Goal: Information Seeking & Learning: Learn about a topic

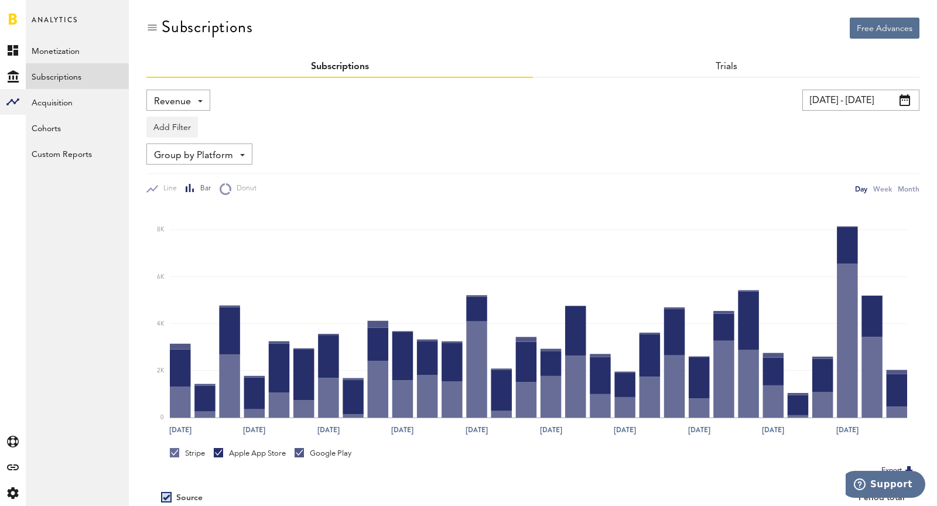
click at [186, 98] on span "Revenue" at bounding box center [172, 102] width 37 height 20
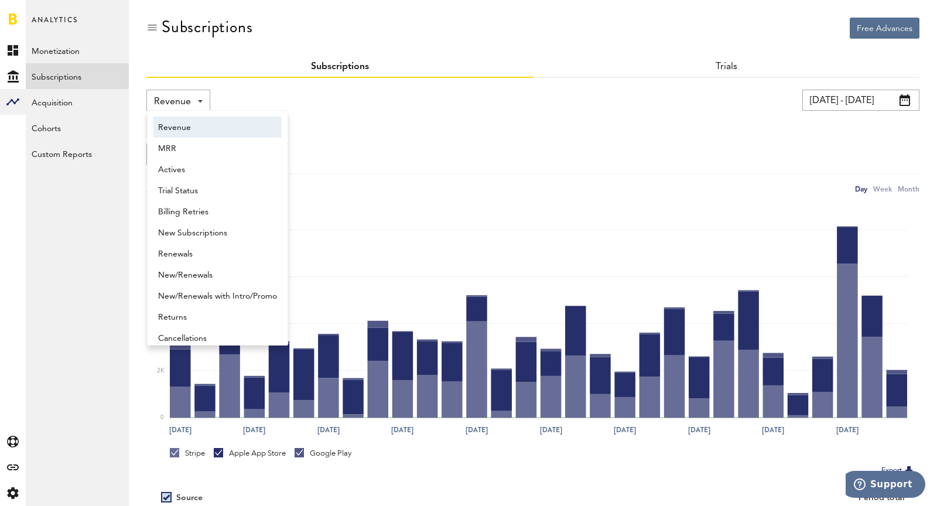
scroll to position [6, 0]
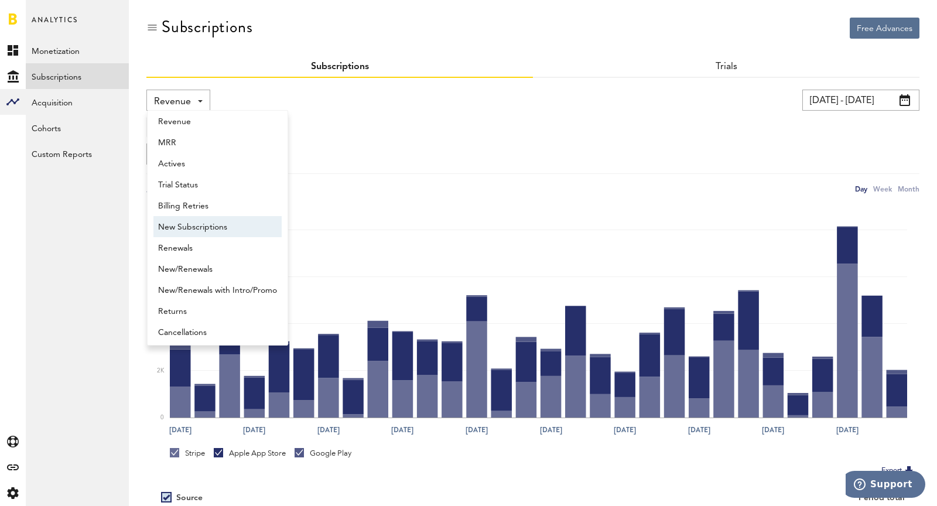
click at [217, 228] on span "New Subscriptions" at bounding box center [217, 227] width 119 height 20
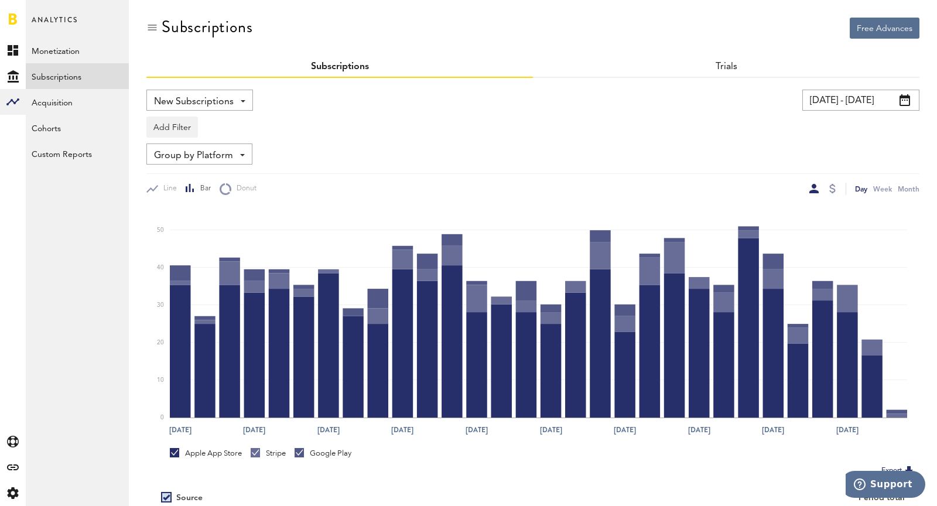
click at [854, 89] on div "New Subscriptions Revenue MRR Actives Trial Status Billing Retries New Subscrip…" at bounding box center [532, 337] width 773 height 519
click at [860, 101] on input "[DATE] - [DATE]" at bounding box center [860, 100] width 117 height 21
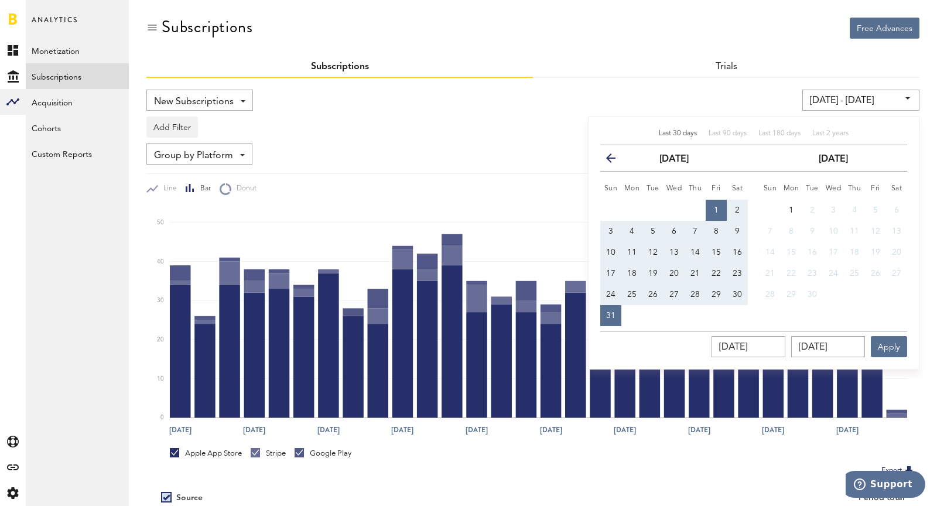
click at [600, 290] on button "24" at bounding box center [610, 294] width 21 height 21
type input "[DATE] - [DATE]"
type input "[DATE]"
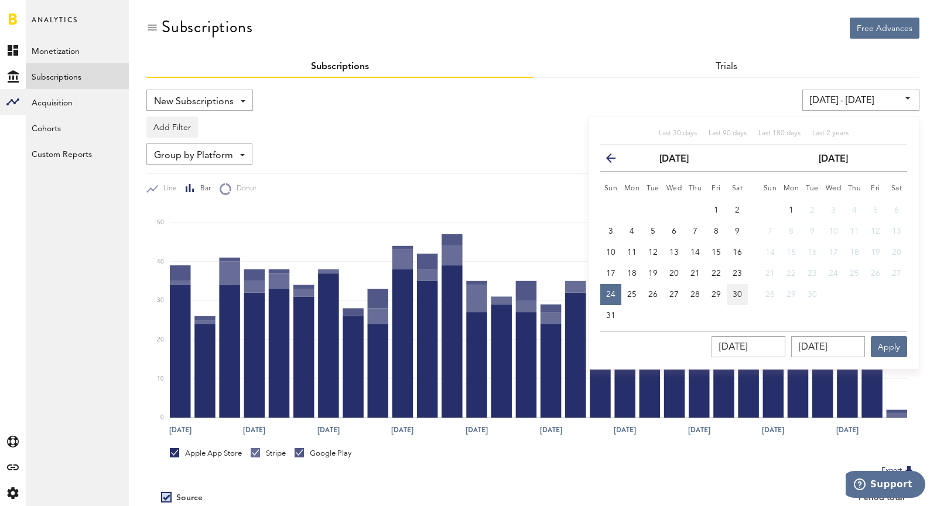
click at [737, 292] on span "30" at bounding box center [736, 294] width 9 height 8
type input "[DATE] - [DATE]"
type input "[DATE]"
click at [886, 349] on button "Apply" at bounding box center [889, 346] width 36 height 21
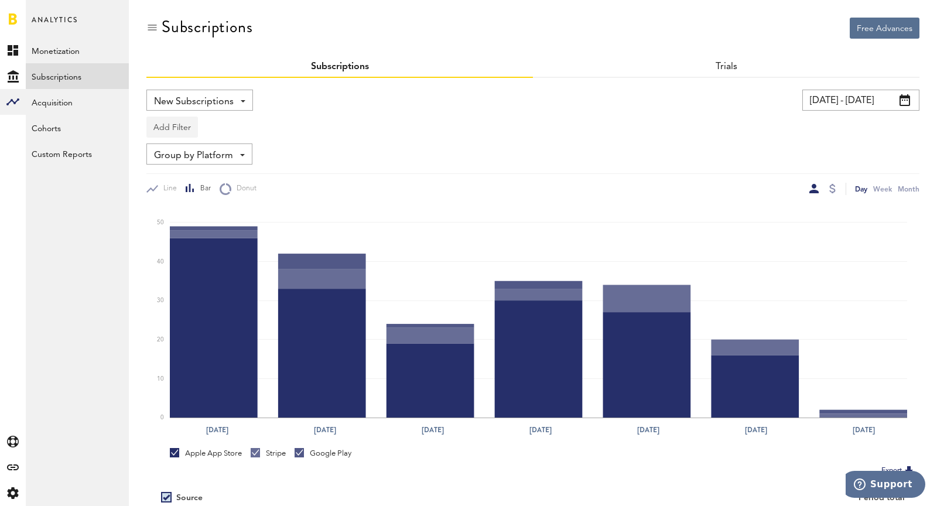
click at [170, 129] on button "Add Filter" at bounding box center [172, 127] width 52 height 21
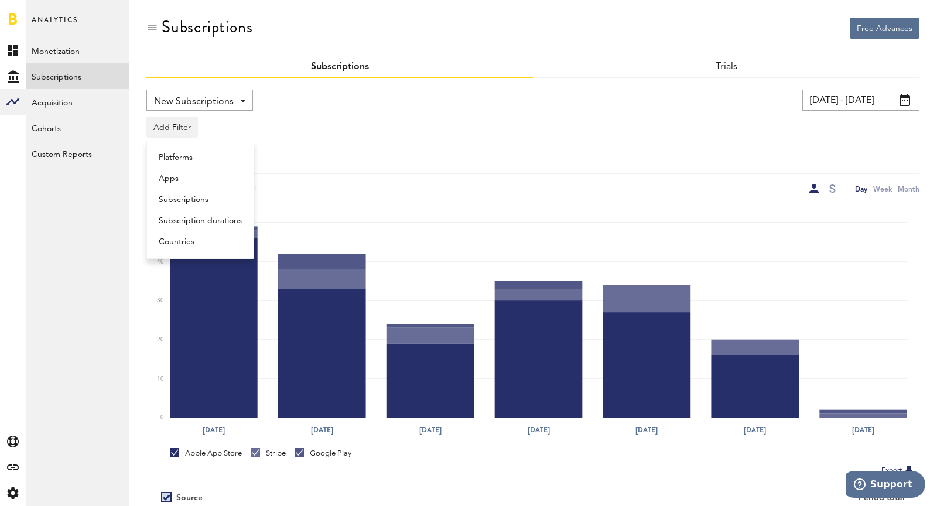
click at [201, 193] on li "Subscriptions" at bounding box center [200, 199] width 95 height 21
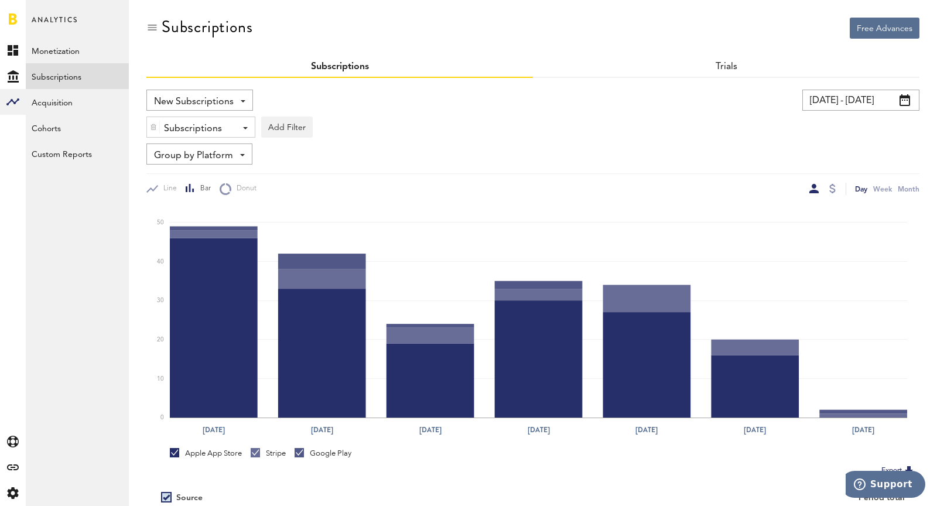
click at [196, 129] on div "Subscriptions" at bounding box center [196, 129] width 65 height 20
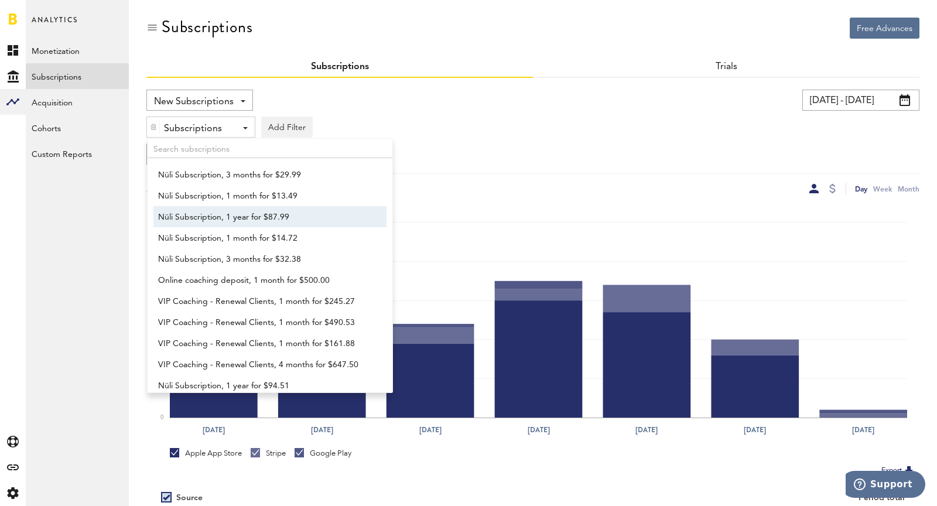
click at [232, 208] on span "Nüli Subscription, 1 year for $87.99" at bounding box center [264, 217] width 213 height 20
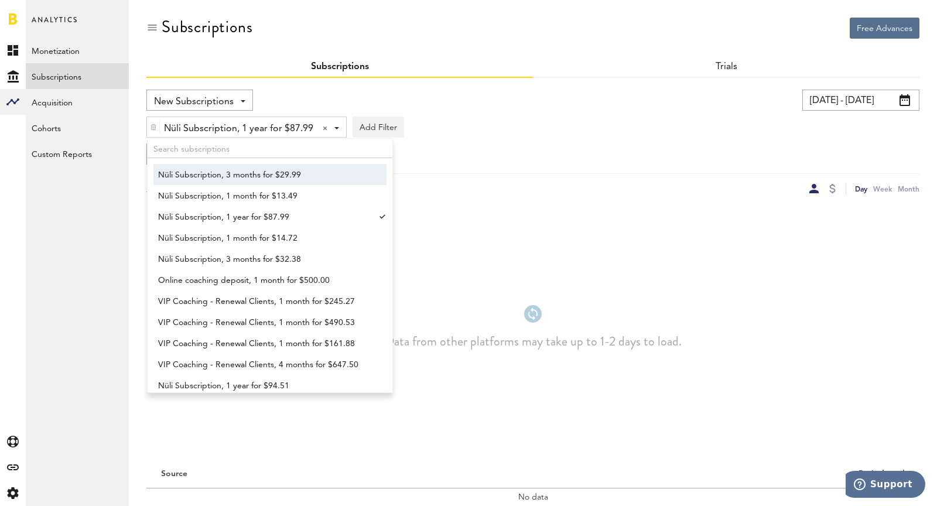
click at [236, 157] on div "Nüli Subscription, 3 months for $29.99 Nüli Subscription, 1 month for $13.49 Nü…" at bounding box center [270, 265] width 246 height 255
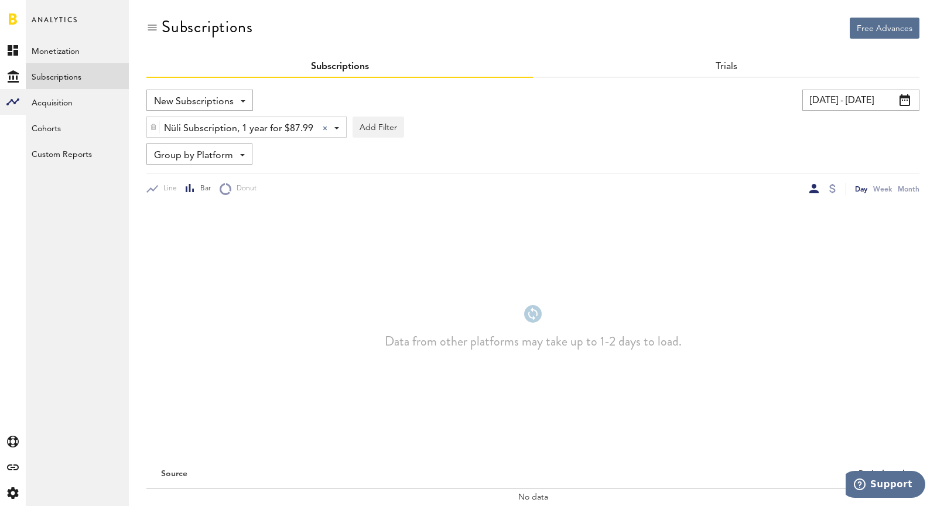
click at [176, 122] on span "Nüli Subscription, 1 year for $87.99" at bounding box center [238, 129] width 149 height 20
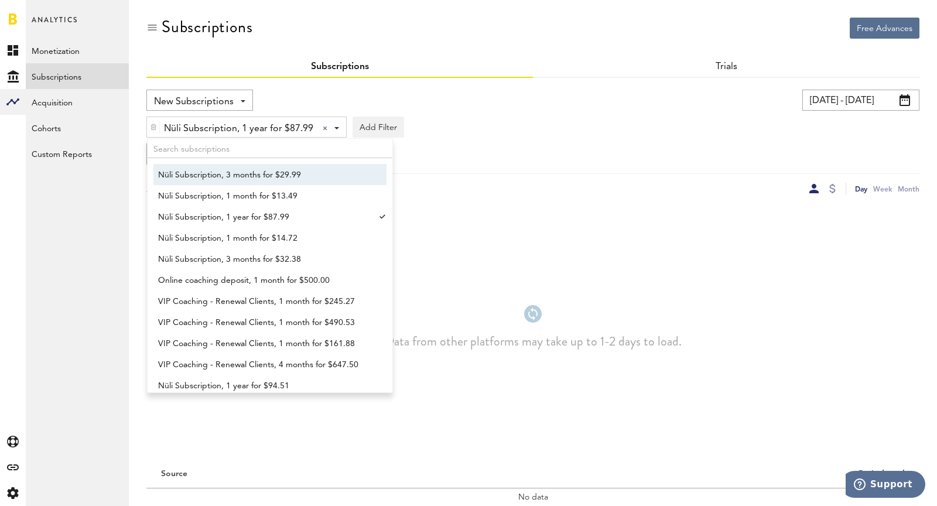
click at [244, 169] on span "Nüli Subscription, 3 months for $29.99" at bounding box center [264, 175] width 213 height 20
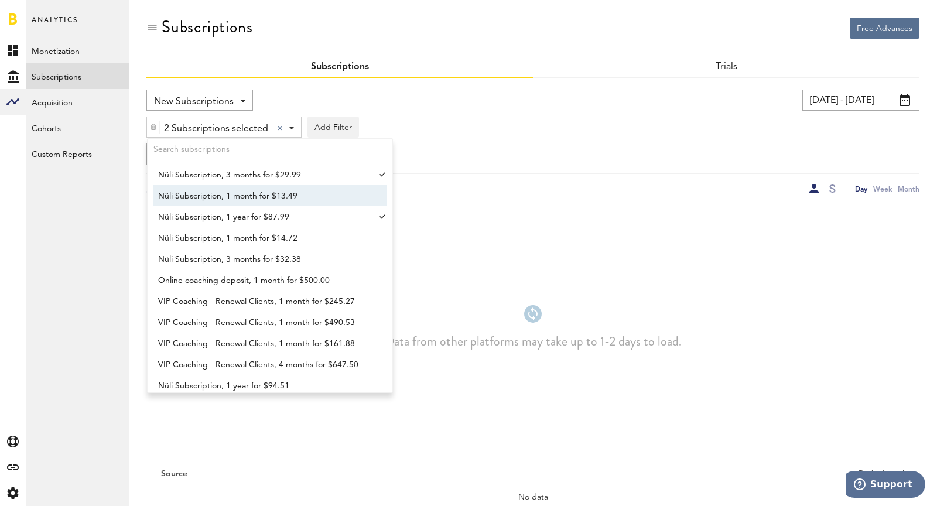
click at [262, 197] on span "Nüli Subscription, 1 month for $13.49" at bounding box center [264, 196] width 213 height 20
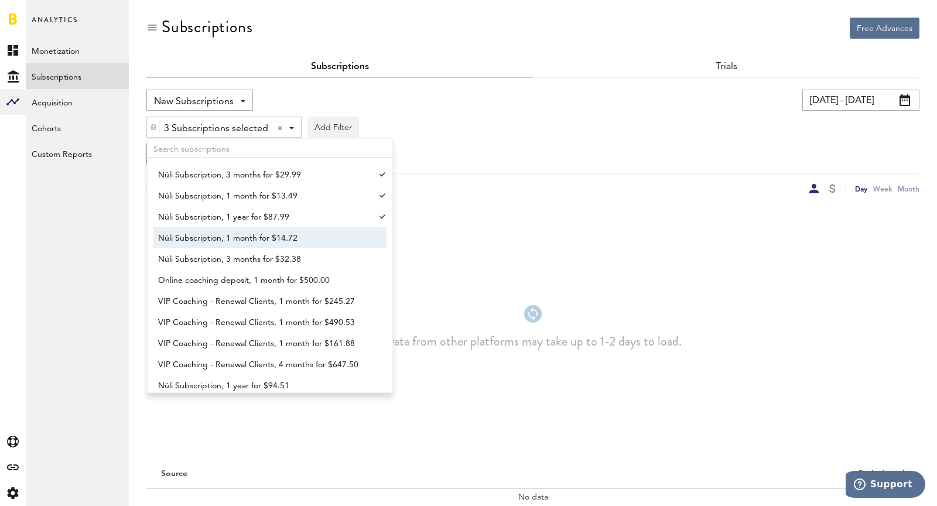
click at [266, 234] on span "Nüli Subscription, 1 month for $14.72" at bounding box center [264, 238] width 213 height 20
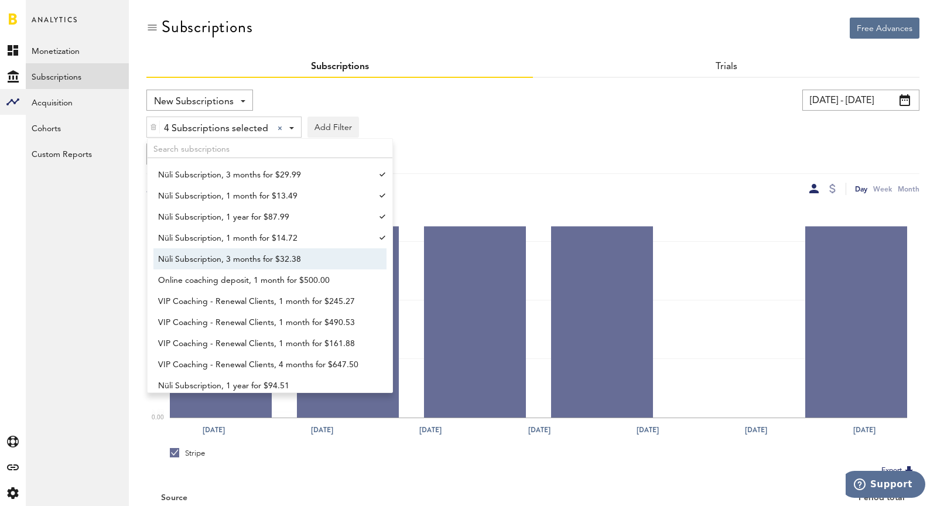
click at [285, 249] on span "Nüli Subscription, 3 months for $32.38" at bounding box center [264, 259] width 213 height 20
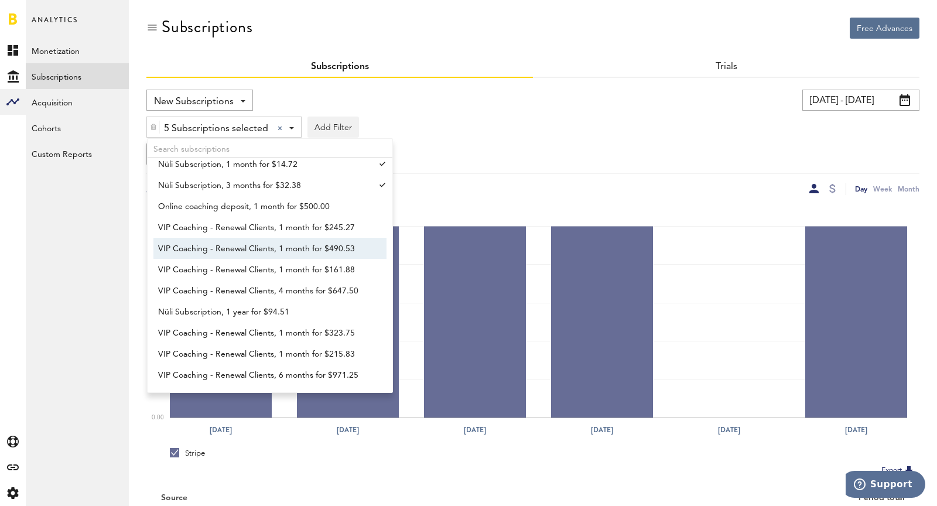
scroll to position [85, 0]
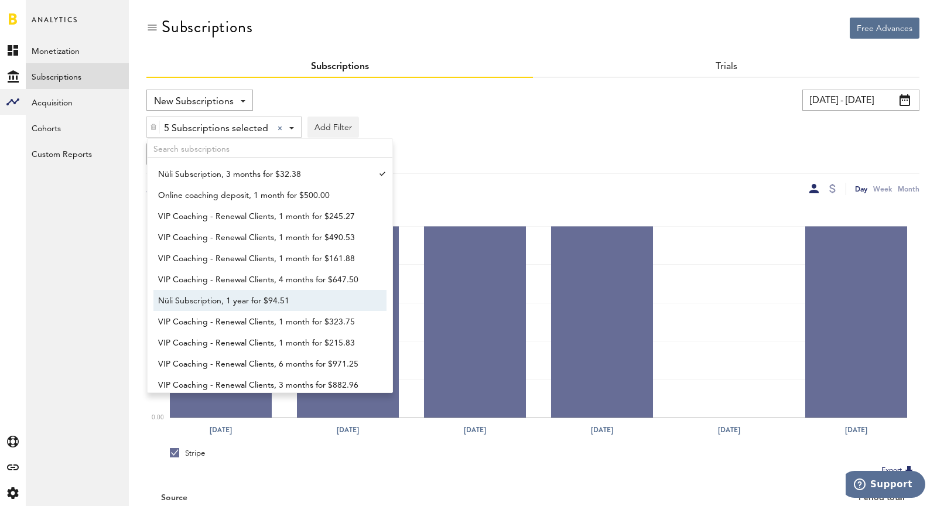
click at [299, 298] on span "Nüli Subscription, 1 year for $94.51" at bounding box center [264, 301] width 213 height 20
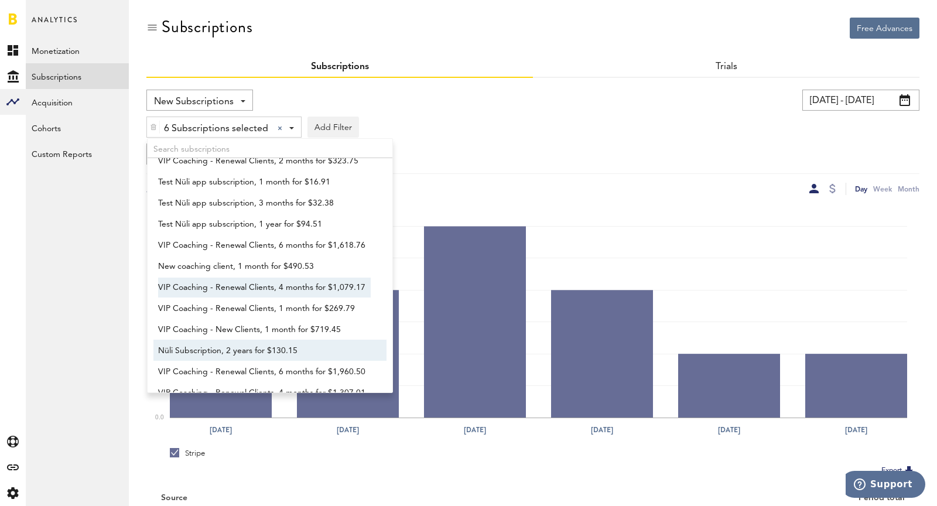
scroll to position [373, 0]
click at [289, 347] on span "Nüli Subscription, 2 years for $130.15" at bounding box center [264, 350] width 213 height 20
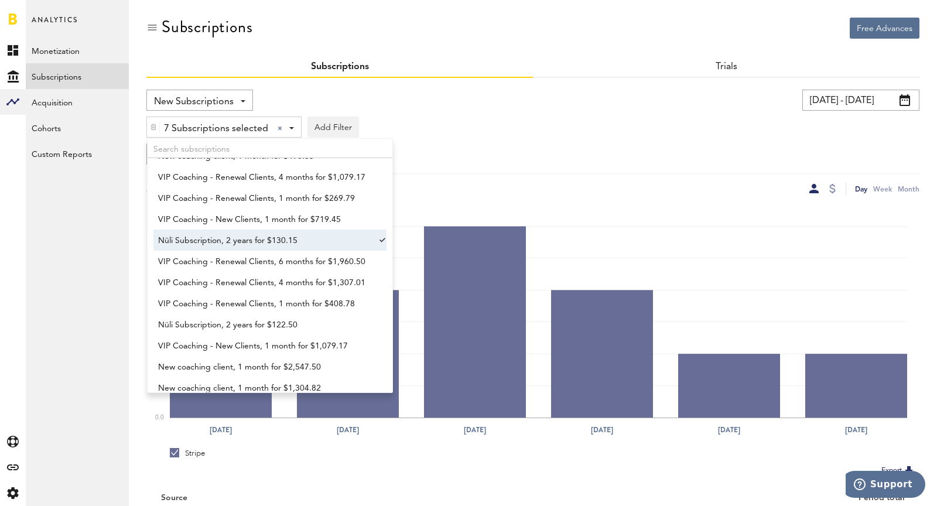
scroll to position [492, 0]
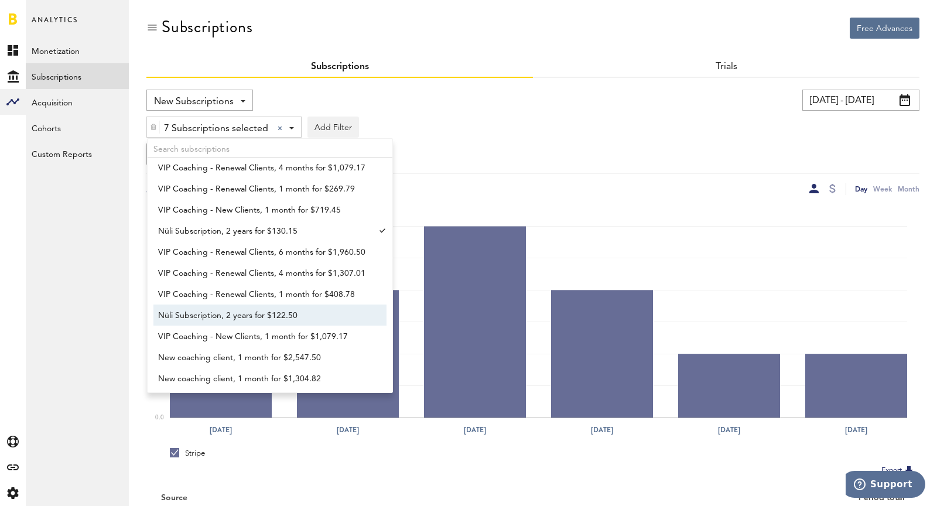
click at [293, 317] on span "Nüli Subscription, 2 years for $122.50" at bounding box center [264, 316] width 213 height 20
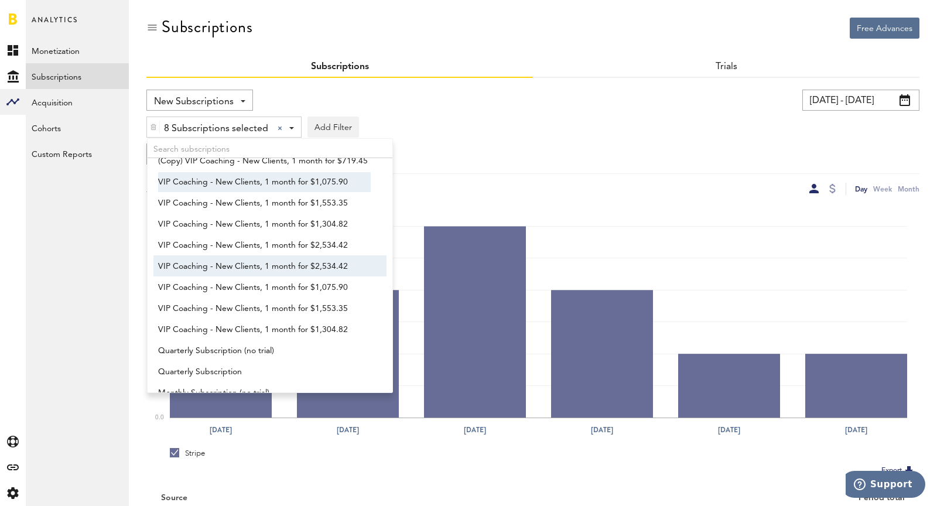
scroll to position [816, 0]
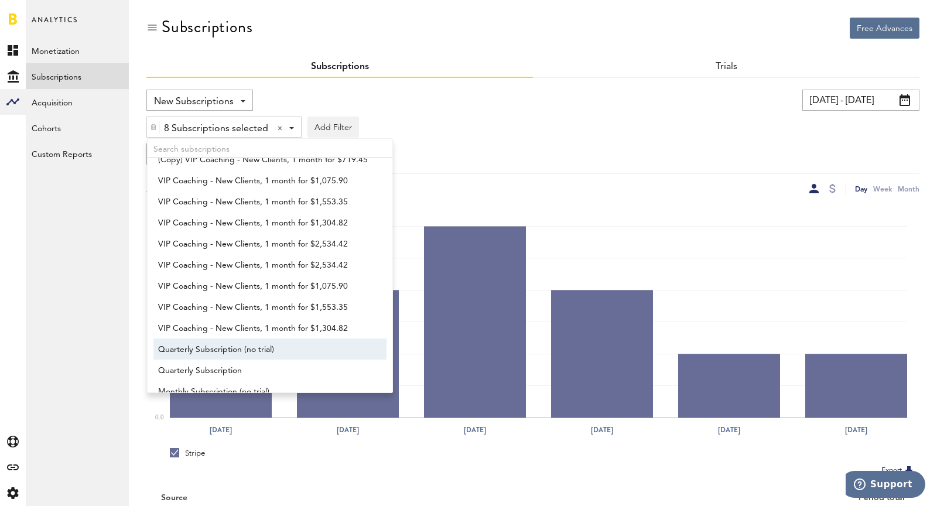
click at [275, 350] on span "Quarterly Subscription (no trial)" at bounding box center [264, 350] width 213 height 20
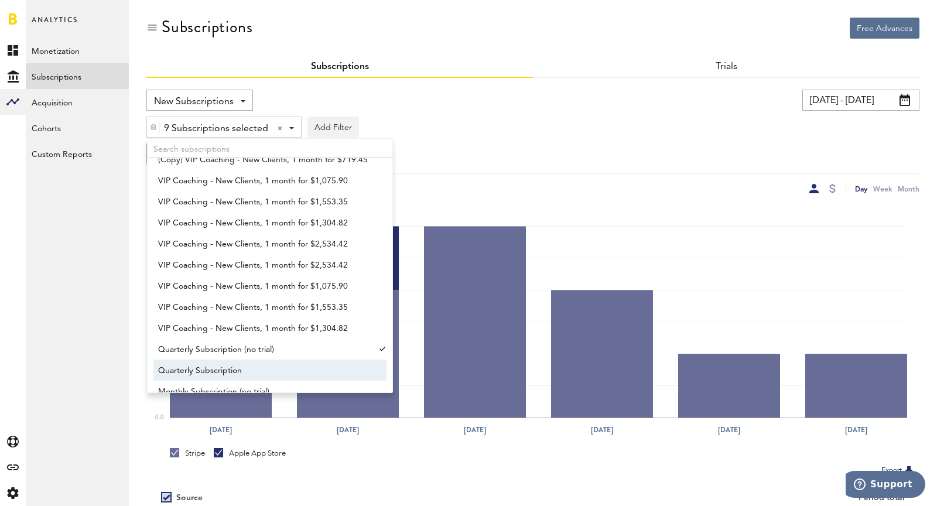
click at [275, 364] on span "Quarterly Subscription" at bounding box center [264, 371] width 213 height 20
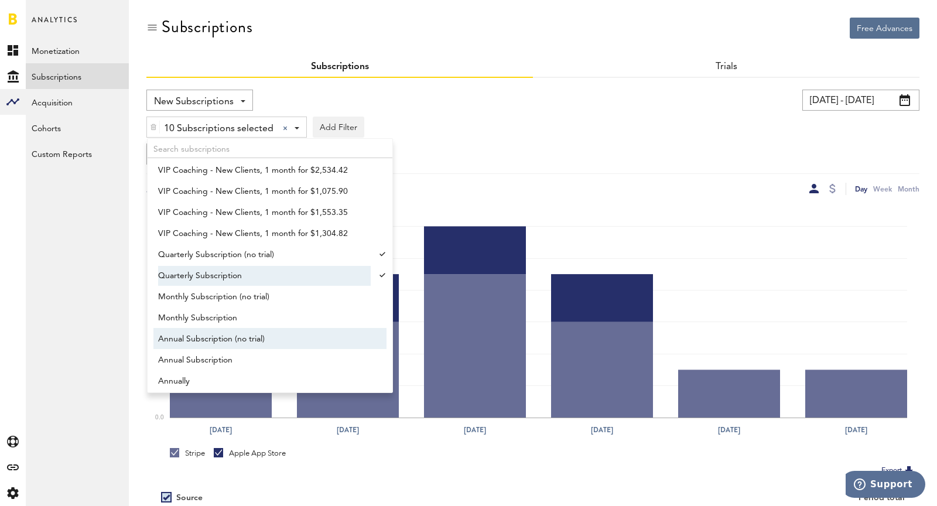
scroll to position [950, 0]
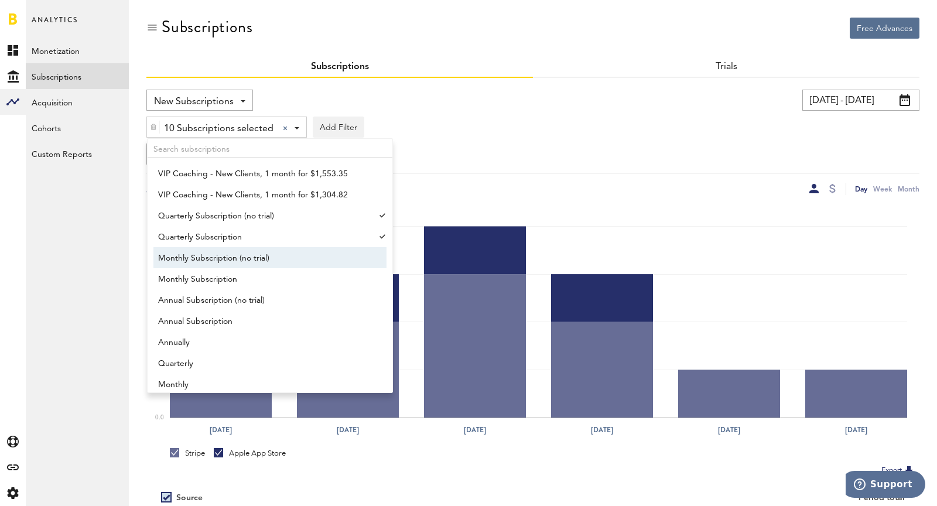
click at [228, 262] on span "Monthly Subscription (no trial)" at bounding box center [264, 258] width 213 height 20
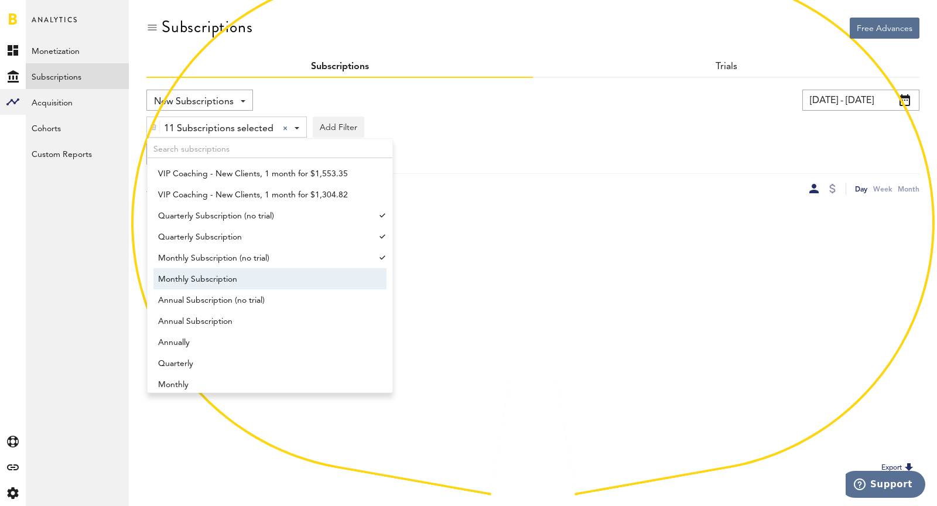
click at [246, 285] on span "Monthly Subscription" at bounding box center [264, 279] width 213 height 20
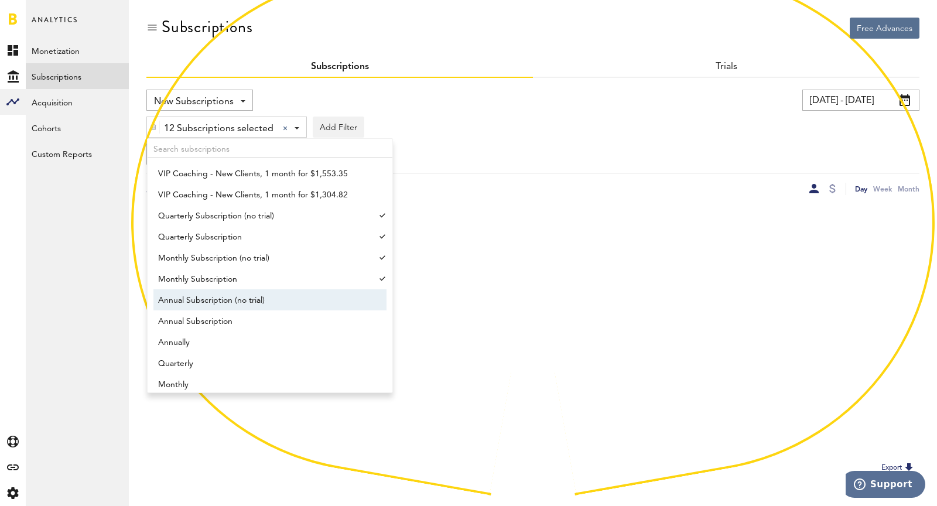
click at [255, 300] on span "Annual Subscription (no trial)" at bounding box center [264, 300] width 213 height 20
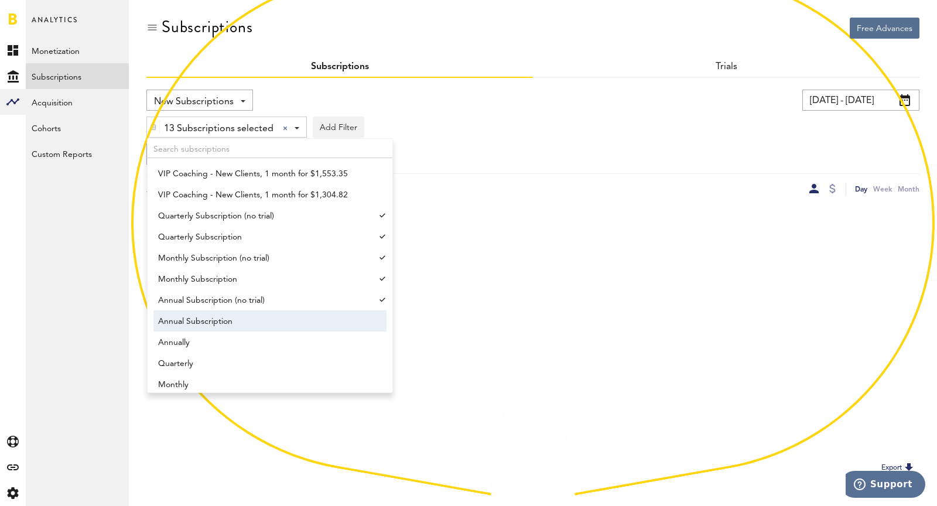
click at [261, 317] on span "Annual Subscription" at bounding box center [264, 321] width 213 height 20
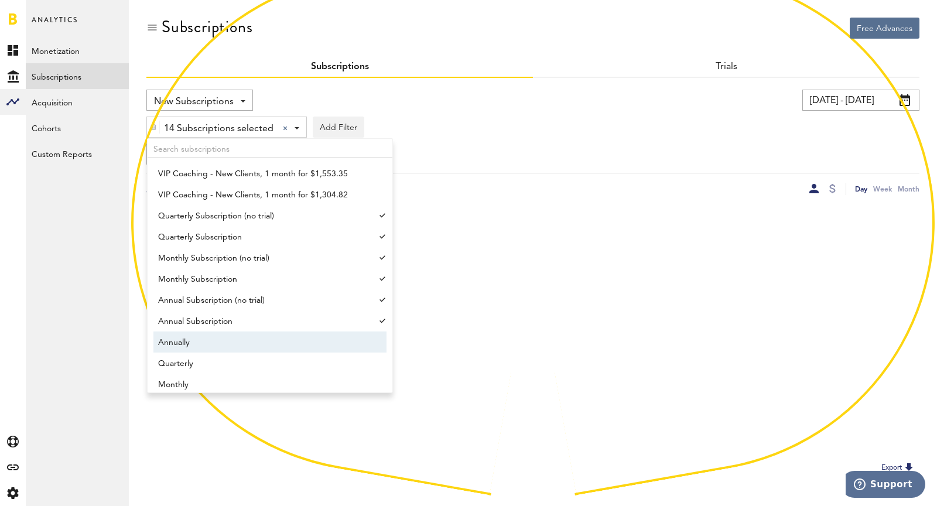
click at [273, 343] on span "Annually" at bounding box center [264, 343] width 213 height 20
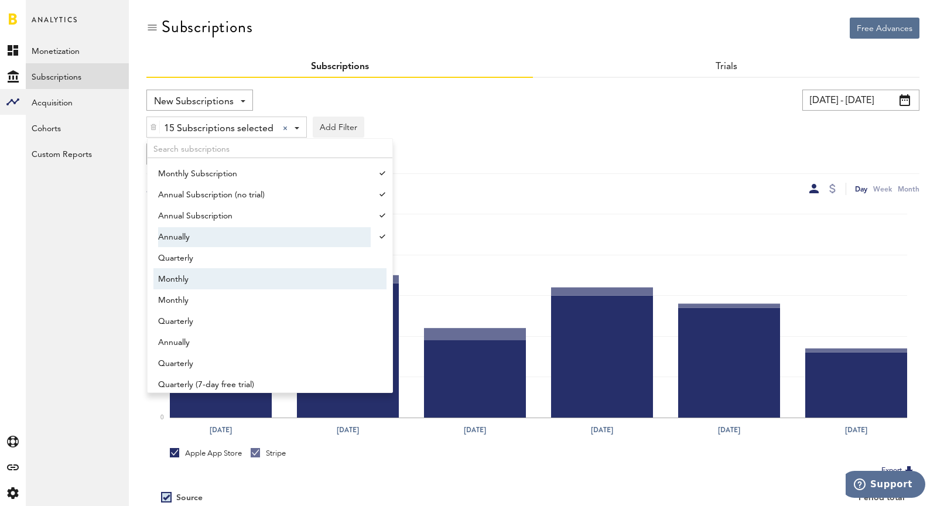
scroll to position [1107, 0]
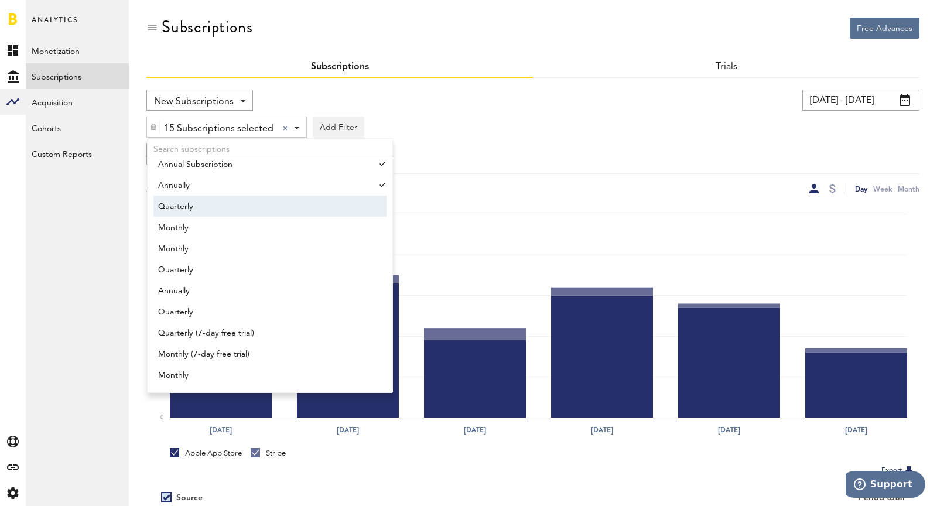
click at [201, 205] on span "Quarterly" at bounding box center [264, 207] width 213 height 20
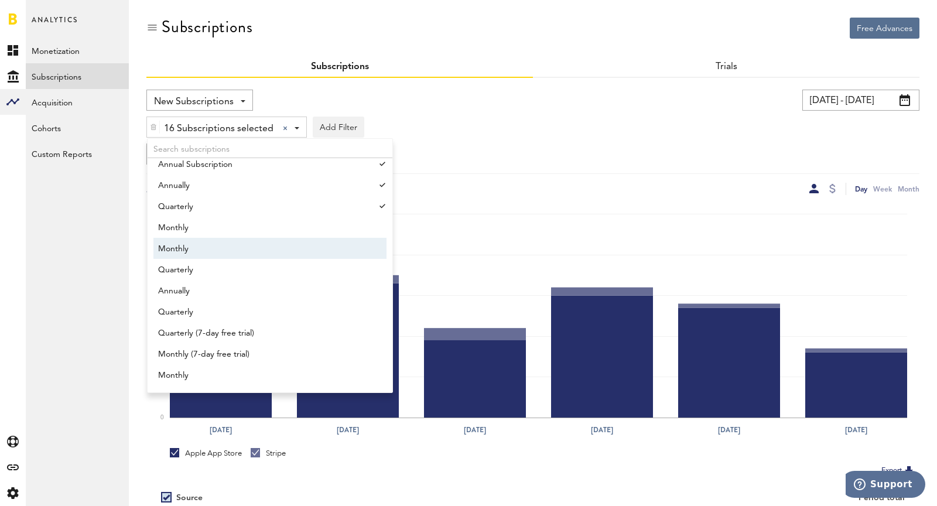
click at [218, 242] on span "Monthly" at bounding box center [264, 249] width 213 height 20
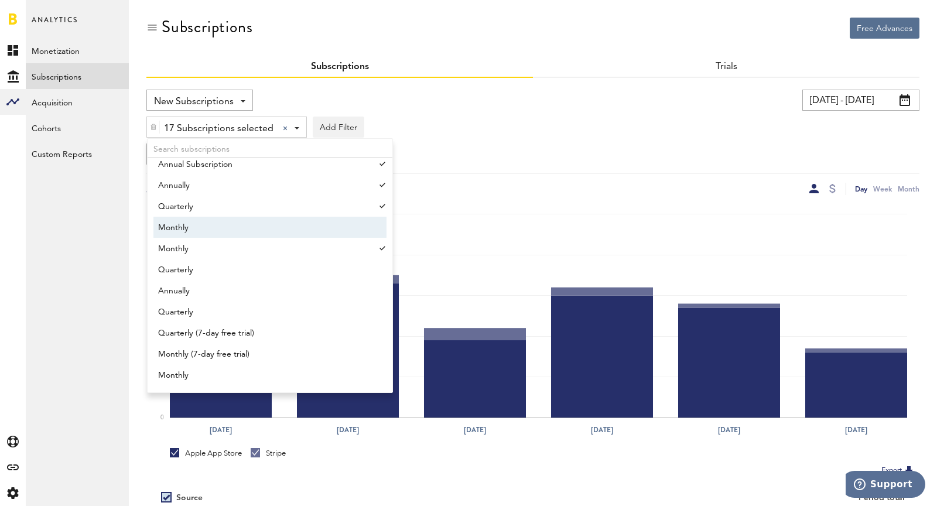
click at [194, 221] on span "Monthly" at bounding box center [264, 228] width 213 height 20
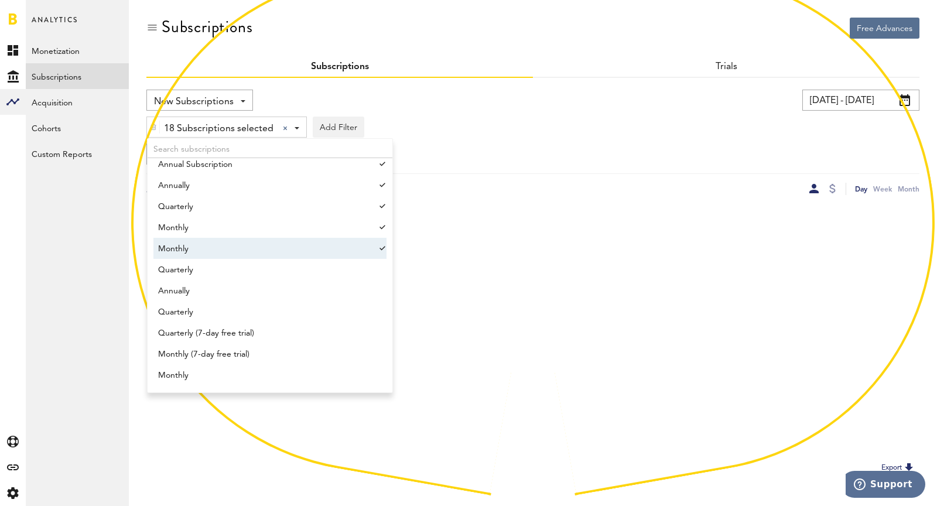
click at [213, 252] on span "Monthly" at bounding box center [264, 249] width 213 height 20
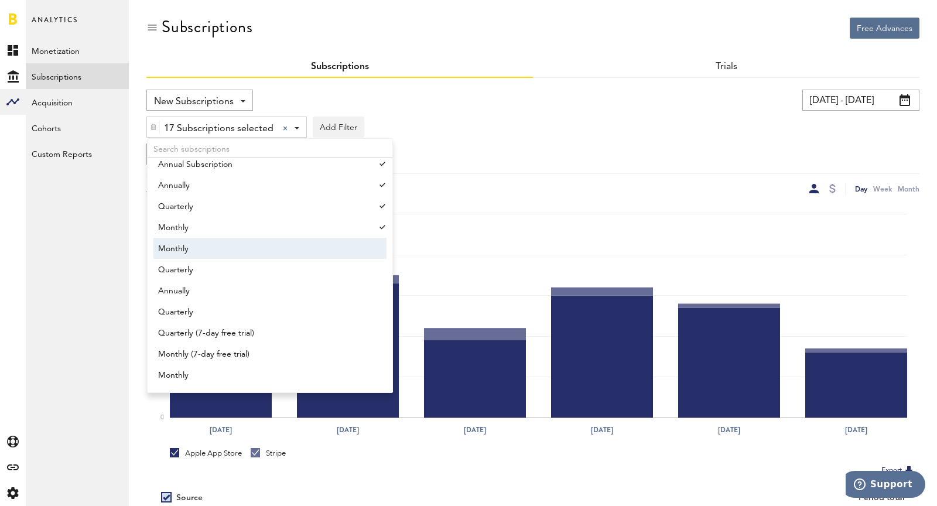
click at [211, 251] on span "Monthly" at bounding box center [264, 249] width 213 height 20
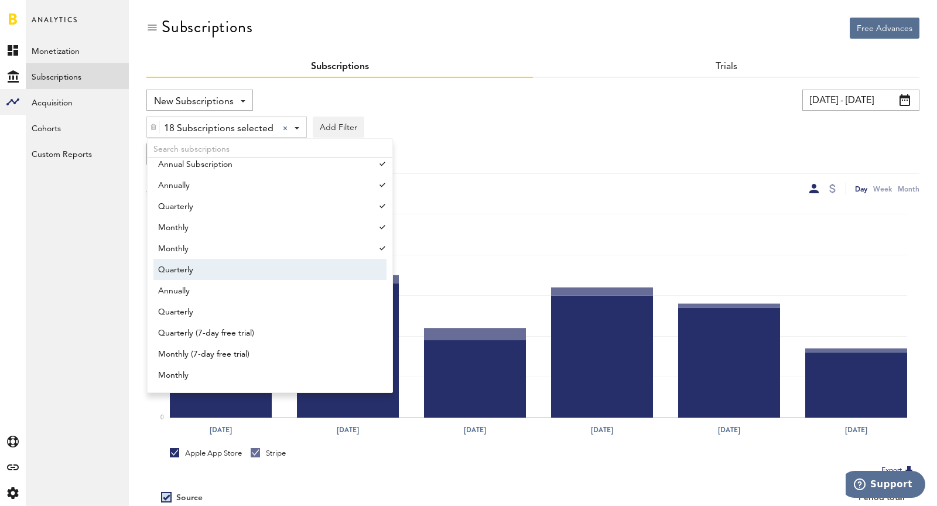
click at [227, 275] on span "Quarterly" at bounding box center [264, 270] width 213 height 20
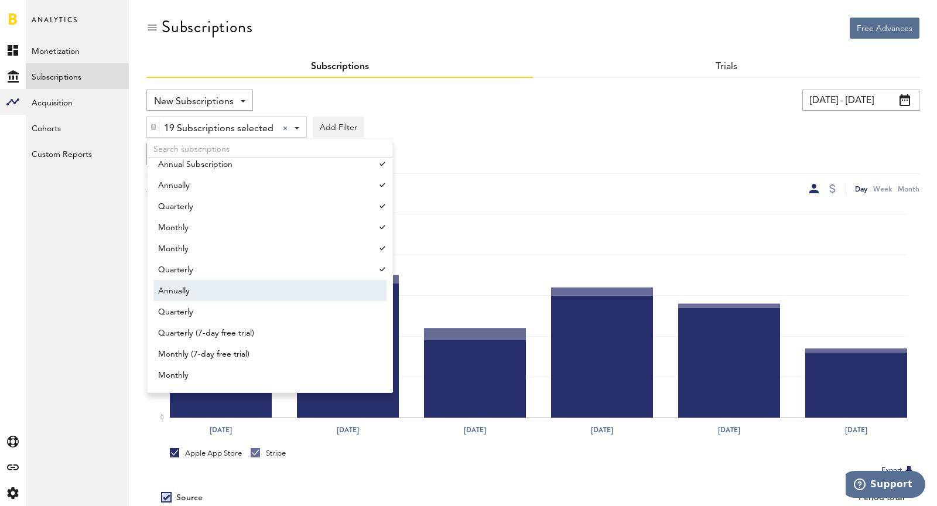
click at [235, 294] on span "Annually" at bounding box center [264, 291] width 213 height 20
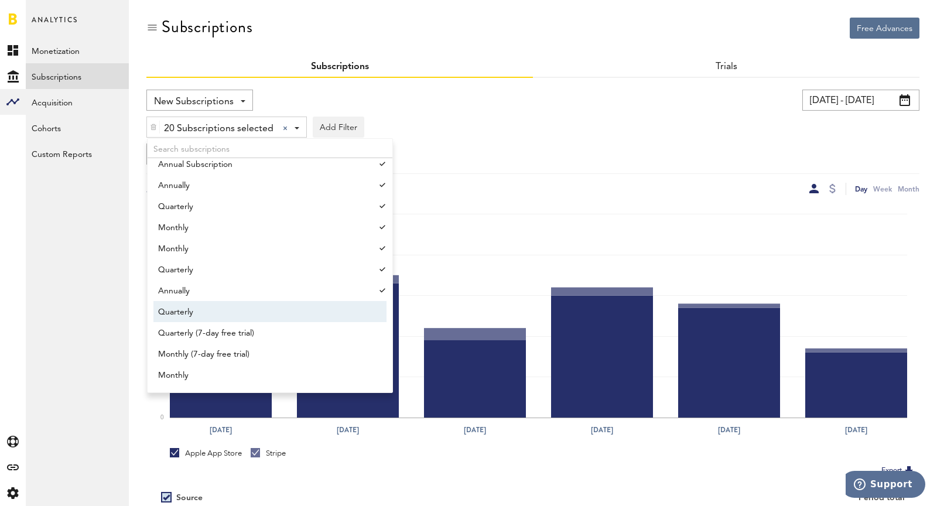
click at [244, 307] on span "Quarterly" at bounding box center [264, 312] width 213 height 20
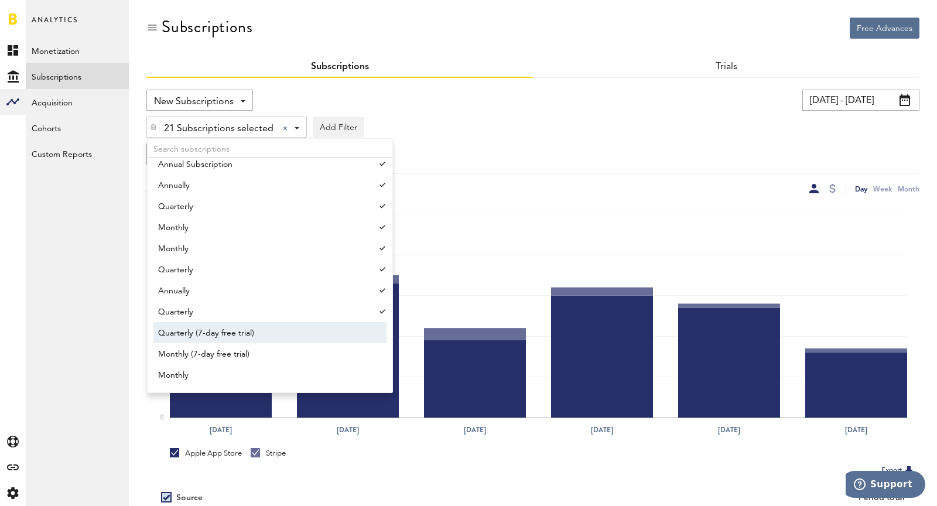
click at [256, 331] on span "Quarterly (7-day free trial)" at bounding box center [264, 333] width 213 height 20
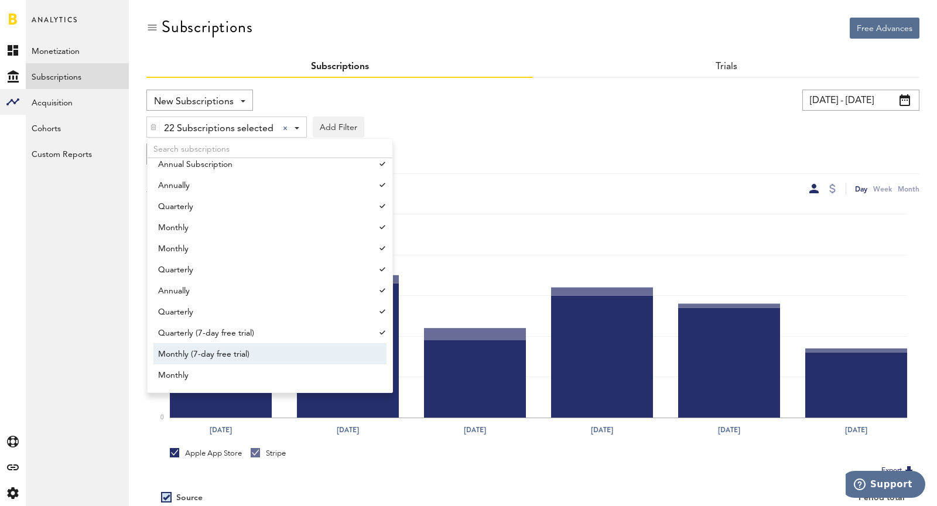
click at [275, 355] on span "Monthly (7-day free trial)" at bounding box center [264, 354] width 213 height 20
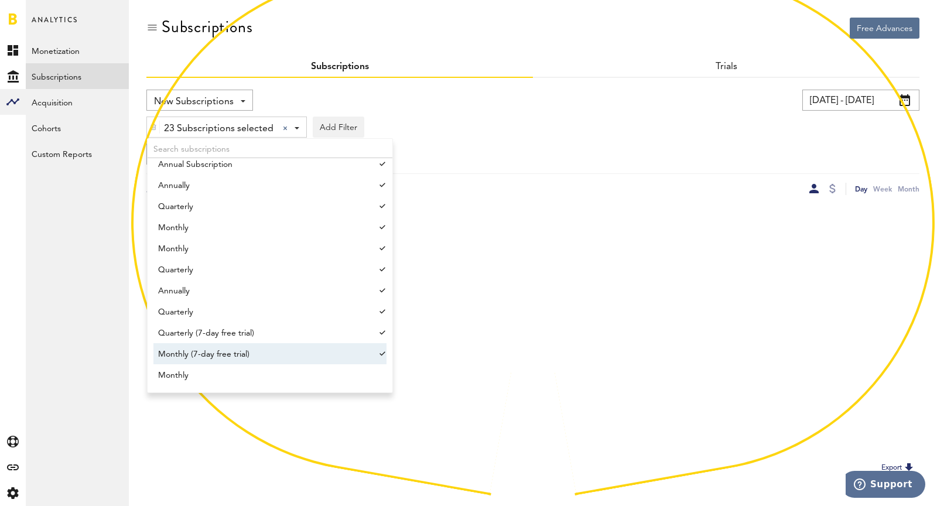
scroll to position [1148, 0]
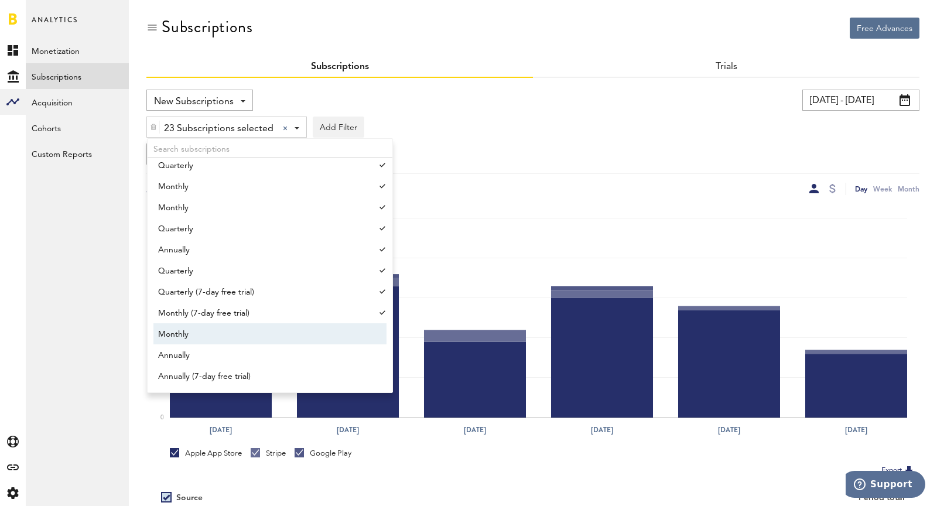
click at [256, 338] on span "Monthly" at bounding box center [264, 334] width 213 height 20
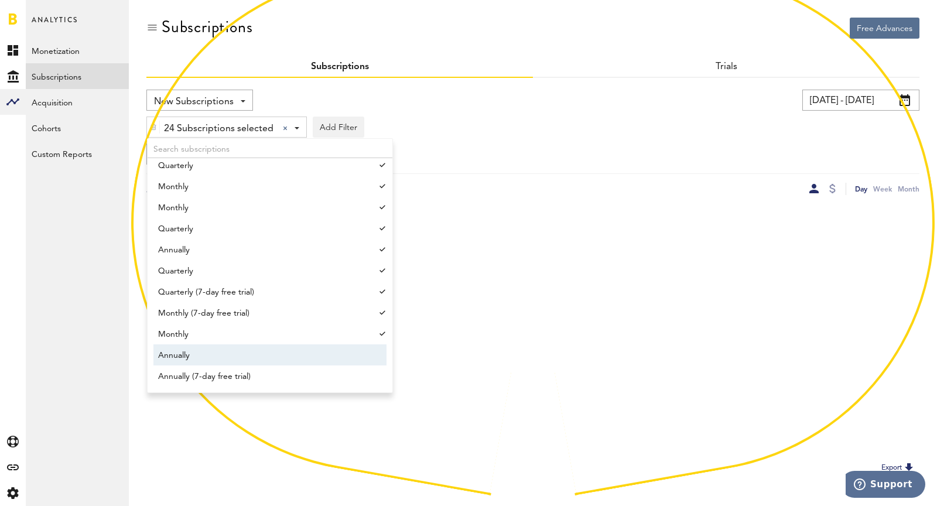
click at [263, 356] on span "Annually" at bounding box center [264, 355] width 213 height 20
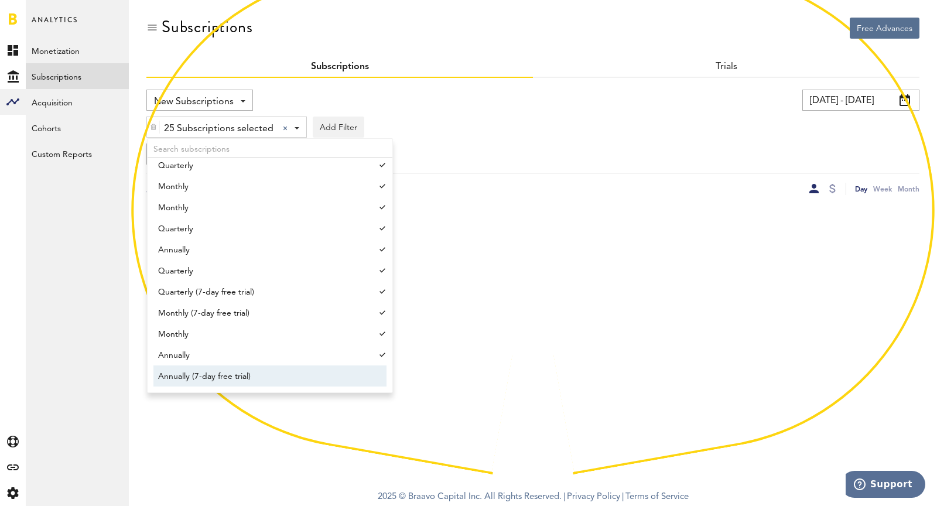
click at [272, 379] on span "Annually (7-day free trial)" at bounding box center [264, 377] width 213 height 20
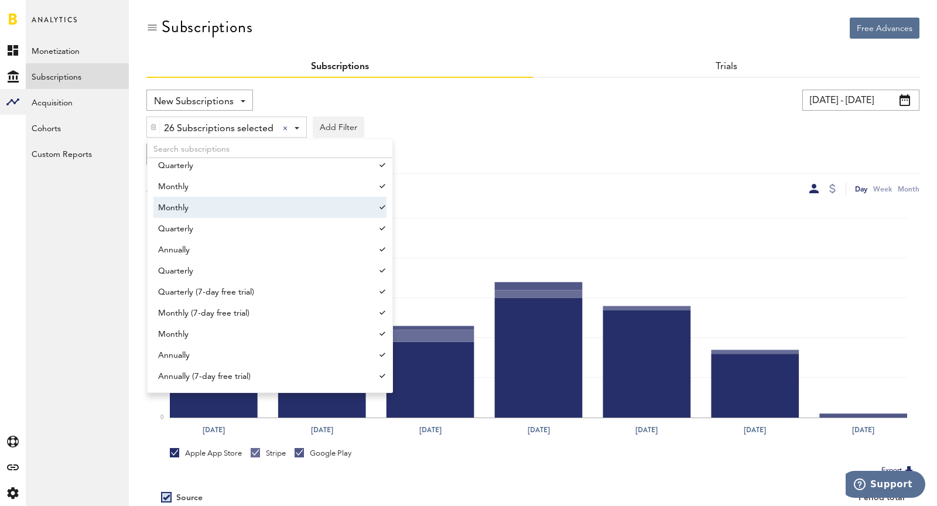
click at [642, 118] on div "26 Subscriptions selected 26 Subscriptions selected Nüli Subscription, 3 months…" at bounding box center [532, 124] width 773 height 27
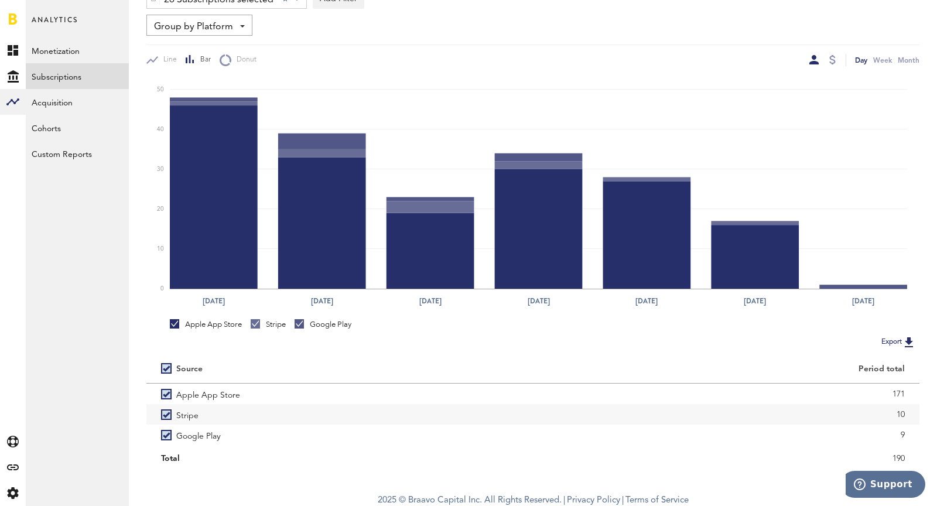
scroll to position [131, 0]
